Goal: Find specific page/section: Find specific page/section

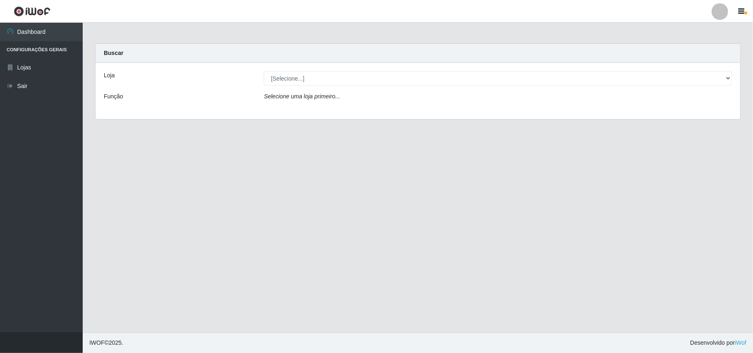
click at [321, 80] on select "[Selecione...] Bemais Supermercados - B11 Manaíra" at bounding box center [498, 78] width 468 height 14
select select "409"
click at [264, 71] on select "[Selecione...] Bemais Supermercados - B11 Manaíra" at bounding box center [498, 78] width 468 height 14
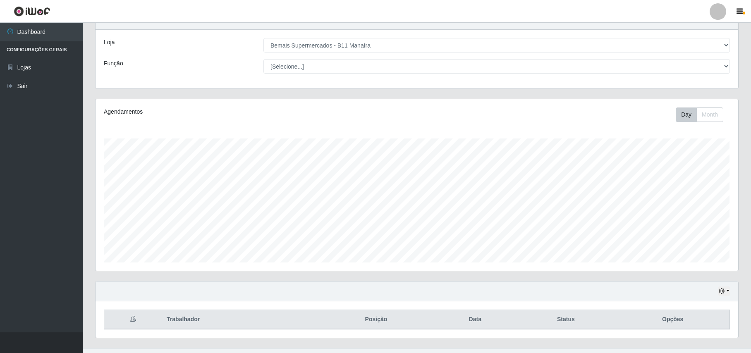
scroll to position [50, 0]
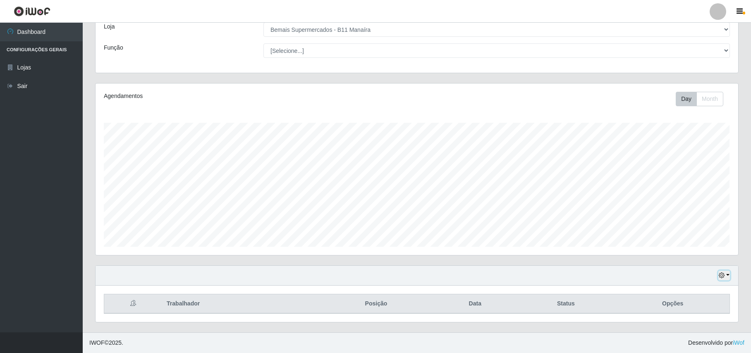
click at [719, 271] on button "button" at bounding box center [725, 276] width 12 height 10
click at [700, 237] on button "1 Semana" at bounding box center [697, 243] width 65 height 17
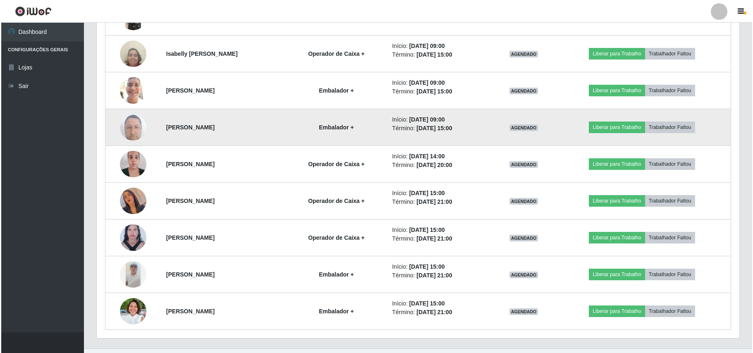
scroll to position [419, 0]
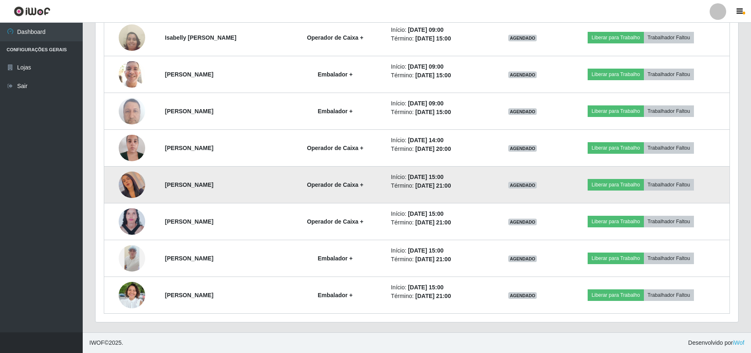
click at [130, 171] on img at bounding box center [132, 184] width 26 height 47
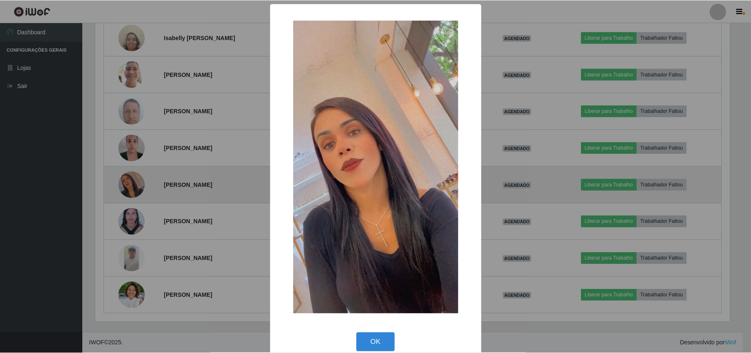
scroll to position [172, 636]
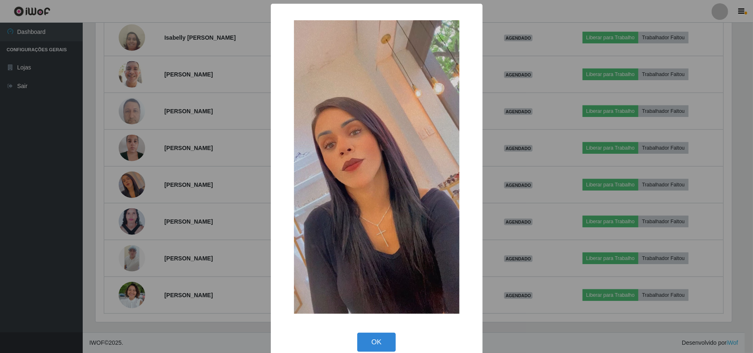
click at [134, 177] on div "× OK Cancel" at bounding box center [376, 176] width 753 height 353
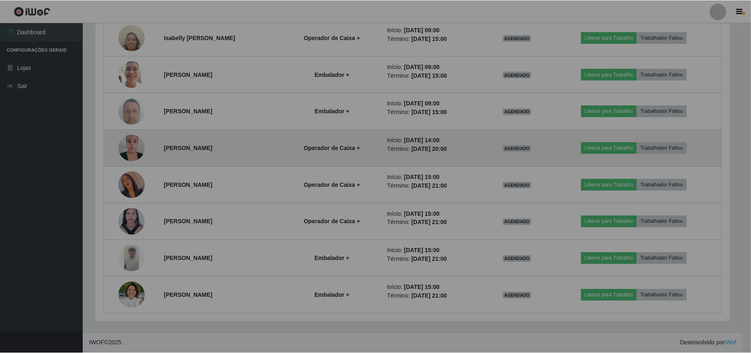
scroll to position [172, 642]
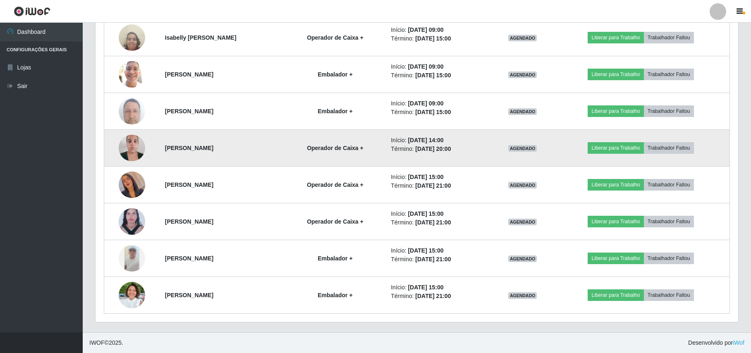
click at [133, 153] on img at bounding box center [132, 147] width 26 height 35
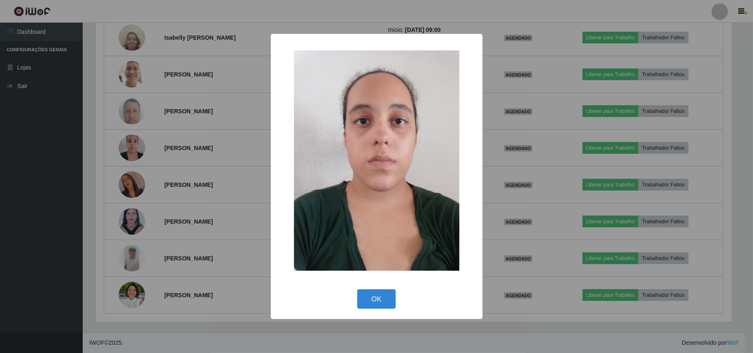
drag, startPoint x: 131, startPoint y: 149, endPoint x: 107, endPoint y: 99, distance: 55.3
click at [128, 144] on div "× OK Cancel" at bounding box center [376, 176] width 753 height 353
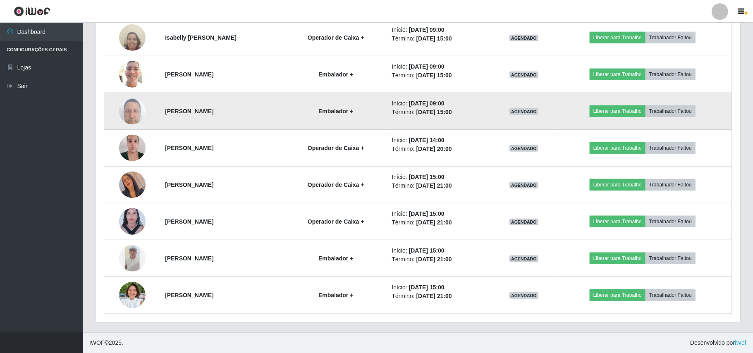
scroll to position [172, 642]
click at [144, 116] on td at bounding box center [132, 111] width 56 height 37
click at [132, 110] on img at bounding box center [132, 110] width 26 height 35
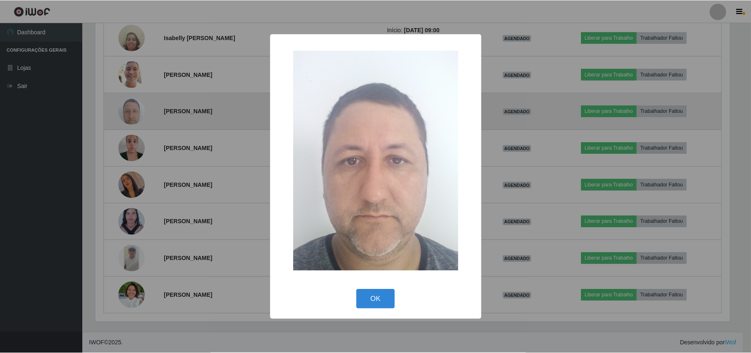
scroll to position [172, 636]
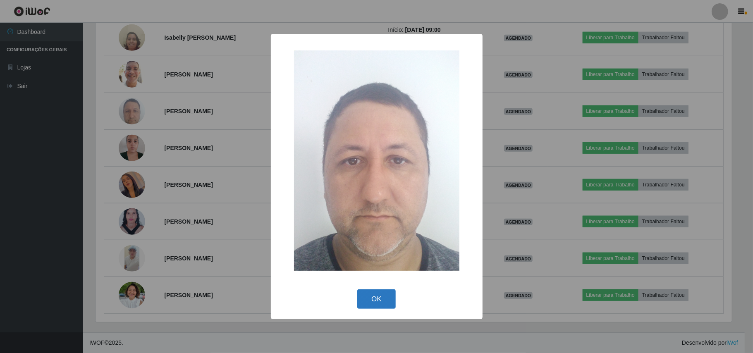
click at [381, 305] on button "OK" at bounding box center [376, 299] width 38 height 19
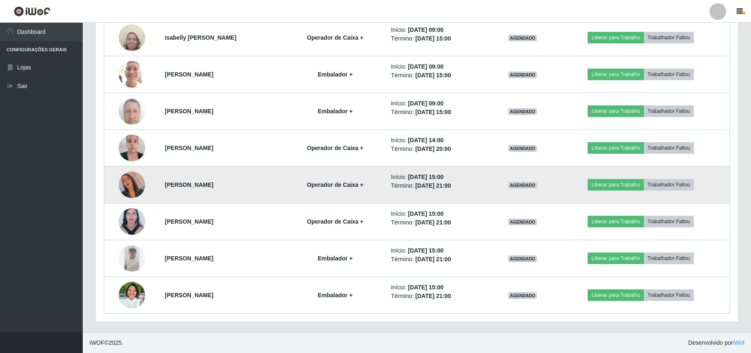
scroll to position [172, 642]
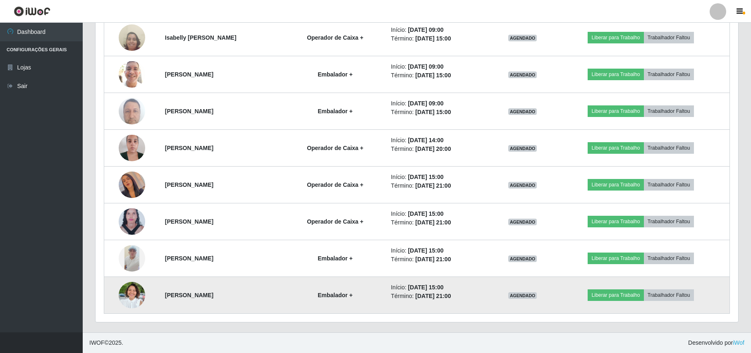
click at [136, 295] on img at bounding box center [132, 296] width 26 height 36
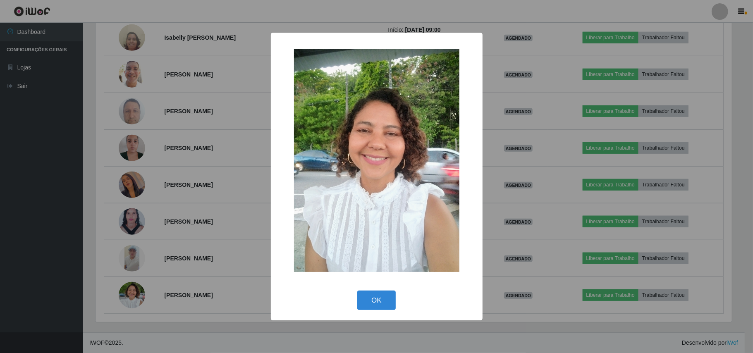
click at [134, 295] on div "× OK Cancel" at bounding box center [376, 176] width 753 height 353
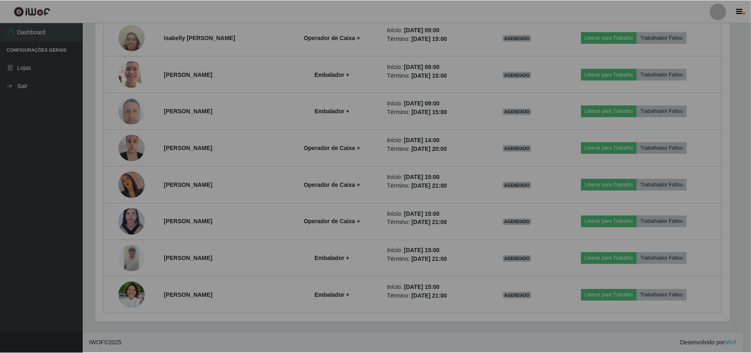
scroll to position [172, 642]
